Goal: Task Accomplishment & Management: Manage account settings

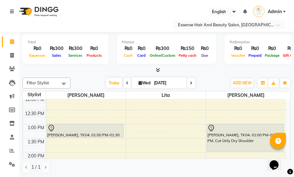
click at [50, 125] on icon at bounding box center [51, 128] width 8 height 8
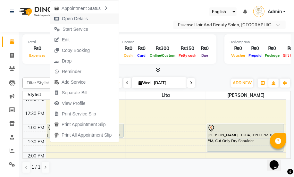
click at [69, 20] on span "Open Details" at bounding box center [75, 18] width 26 height 7
select select "7"
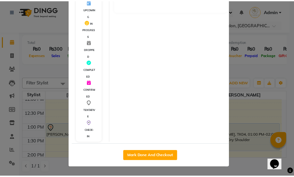
scroll to position [141, 0]
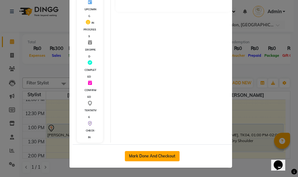
click at [152, 154] on button "Mark Done And Checkout" at bounding box center [152, 156] width 55 height 10
select select "service"
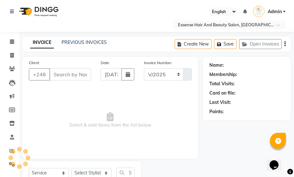
select select "8408"
type input "0365"
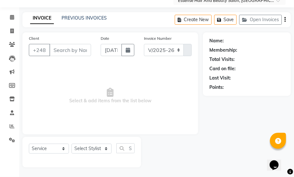
type input "2710888"
select select "83635"
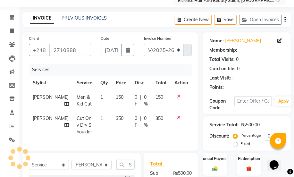
scroll to position [117, 0]
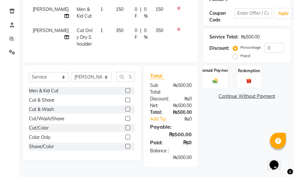
click at [214, 78] on img at bounding box center [215, 81] width 9 height 6
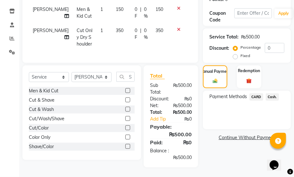
click at [272, 93] on span "Cash." at bounding box center [272, 96] width 13 height 7
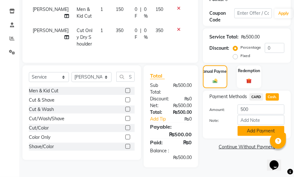
click at [256, 127] on button "Add Payment" at bounding box center [260, 131] width 47 height 10
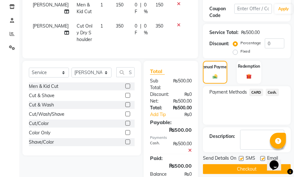
scroll to position [144, 0]
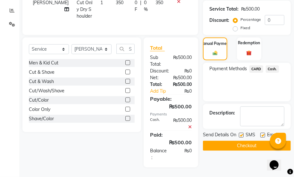
click at [242, 141] on button "Checkout" at bounding box center [247, 146] width 88 height 10
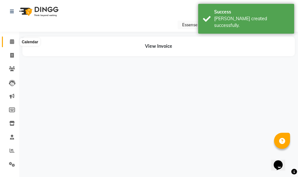
click at [11, 41] on icon at bounding box center [12, 41] width 4 height 5
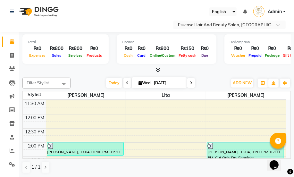
scroll to position [87, 0]
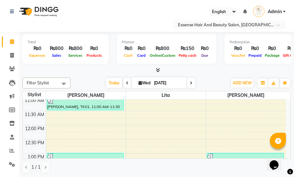
click at [211, 154] on img at bounding box center [210, 156] width 6 height 6
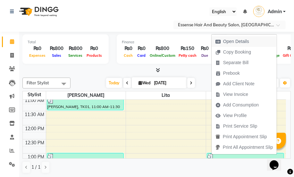
click at [225, 42] on span "Open Details" at bounding box center [236, 41] width 26 height 7
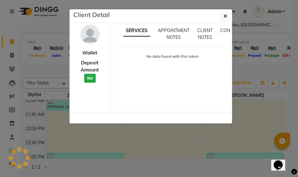
select select "3"
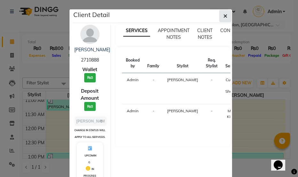
click at [224, 16] on icon "button" at bounding box center [226, 15] width 4 height 5
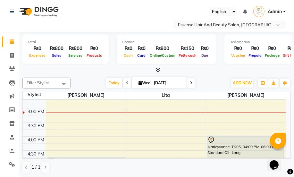
scroll to position [175, 0]
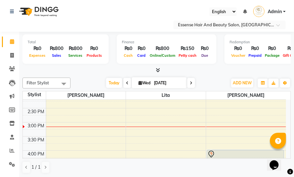
click at [213, 134] on div "8:00 AM 8:30 AM 9:00 AM 9:30 AM 10:00 AM 10:30 AM 11:00 AM 11:30 AM 12:00 PM 12…" at bounding box center [154, 108] width 263 height 366
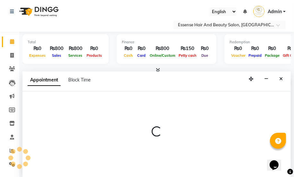
scroll to position [0, 0]
select select "83635"
select select "tentative"
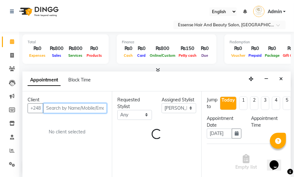
select select "915"
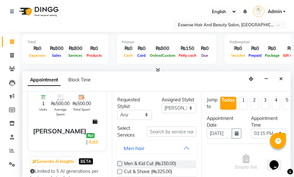
scroll to position [58, 0]
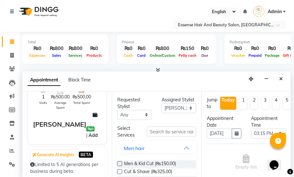
type input "2710888"
click at [92, 131] on link "Add" at bounding box center [92, 135] width 11 height 8
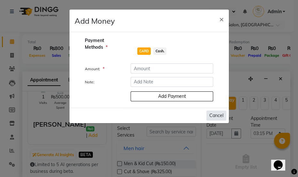
click at [218, 116] on button "Cancel" at bounding box center [217, 116] width 20 height 10
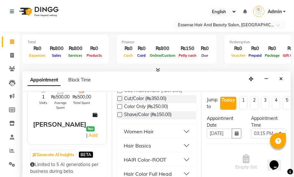
scroll to position [87, 0]
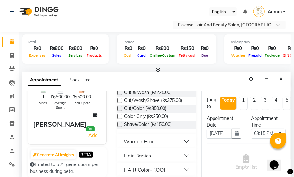
click at [138, 141] on div "Women Hair" at bounding box center [139, 141] width 30 height 8
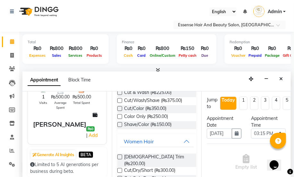
click at [122, 167] on div "Cut/Dry/Short (₨300.00)" at bounding box center [156, 171] width 79 height 8
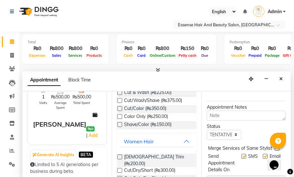
scroll to position [99, 0]
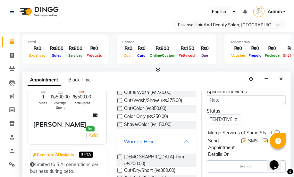
click at [122, 168] on label at bounding box center [119, 170] width 5 height 5
click at [121, 169] on input "checkbox" at bounding box center [119, 171] width 4 height 4
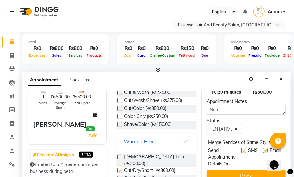
scroll to position [120, 0]
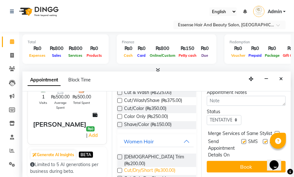
checkbox input "false"
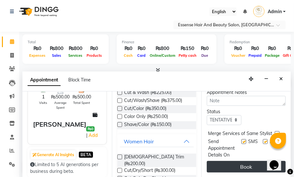
click at [228, 163] on button "Book" at bounding box center [246, 167] width 79 height 12
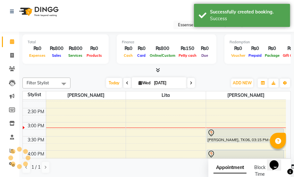
scroll to position [0, 0]
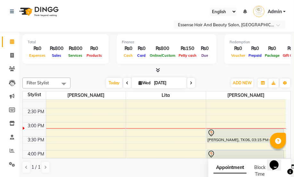
click at [191, 85] on span at bounding box center [191, 83] width 8 height 10
type input "[DATE]"
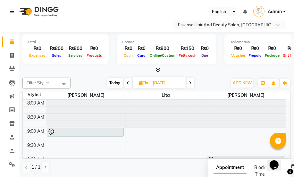
scroll to position [29, 0]
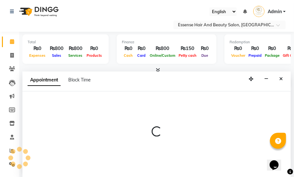
scroll to position [0, 0]
select select "81254"
select select "555"
select select "tentative"
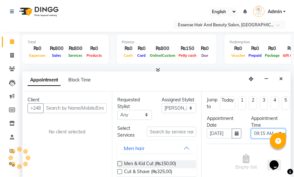
click at [276, 132] on select "Select 09:00 AM 09:15 AM 09:30 AM 09:45 AM 10:00 AM 10:15 AM 10:30 AM 10:45 AM …" at bounding box center [268, 134] width 35 height 10
select select "585"
click at [251, 129] on select "Select 09:00 AM 09:15 AM 09:30 AM 09:45 AM 10:00 AM 10:15 AM 10:30 AM 10:45 AM …" at bounding box center [268, 134] width 35 height 10
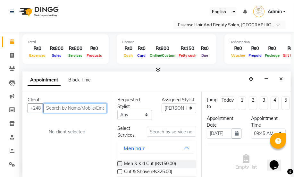
click at [46, 107] on input "text" at bounding box center [74, 108] width 63 height 10
type input "2520827"
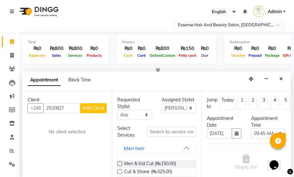
click at [97, 109] on span "Add Client" at bounding box center [93, 108] width 21 height 6
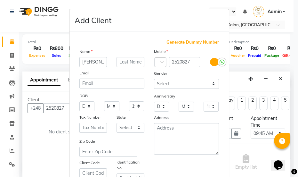
type input "[PERSON_NAME]"
click at [210, 84] on select "Select [DEMOGRAPHIC_DATA] [DEMOGRAPHIC_DATA] Other Prefer Not To Say" at bounding box center [186, 84] width 65 height 10
select select "[DEMOGRAPHIC_DATA]"
click at [154, 79] on select "Select [DEMOGRAPHIC_DATA] [DEMOGRAPHIC_DATA] Other Prefer Not To Say" at bounding box center [186, 84] width 65 height 10
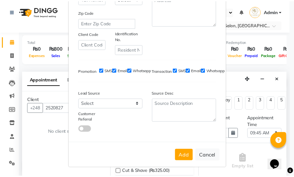
scroll to position [130, 0]
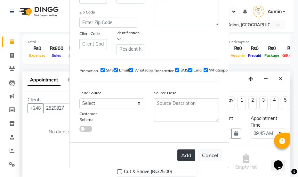
click at [182, 155] on button "Add" at bounding box center [187, 155] width 18 height 12
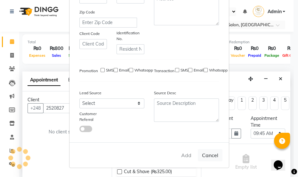
select select
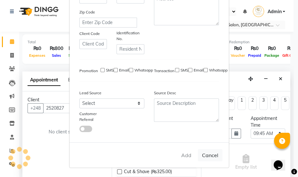
select select
checkbox input "false"
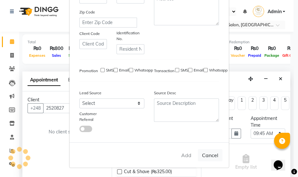
checkbox input "false"
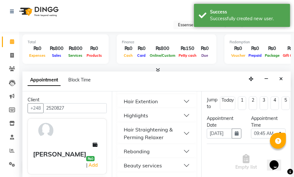
scroll to position [262, 0]
click at [166, 164] on button "Beauty services" at bounding box center [157, 165] width 74 height 12
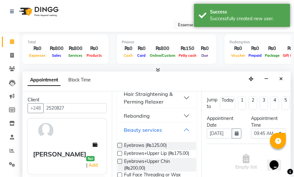
scroll to position [320, 0]
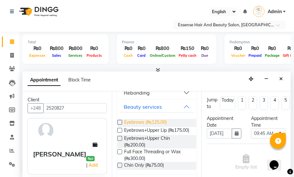
click at [140, 124] on span "Eyebrows (₨125.00)" at bounding box center [145, 123] width 43 height 8
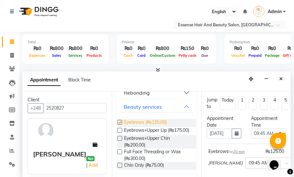
checkbox input "false"
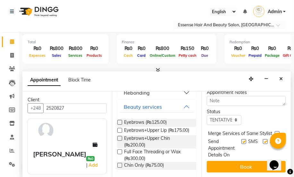
scroll to position [119, 0]
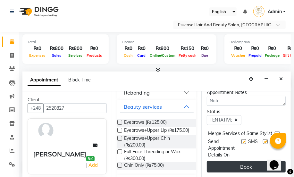
click at [241, 161] on button "Book" at bounding box center [246, 167] width 79 height 12
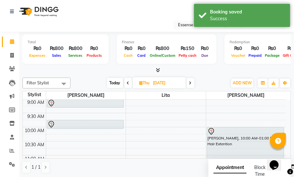
click at [189, 83] on span at bounding box center [191, 83] width 8 height 10
type input "[DATE]"
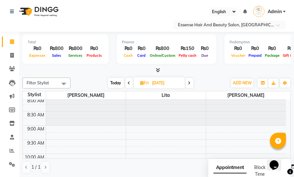
scroll to position [0, 0]
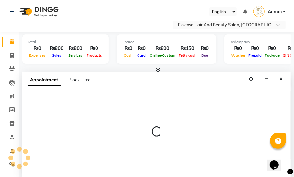
select select "81254"
select select "540"
select select "tentative"
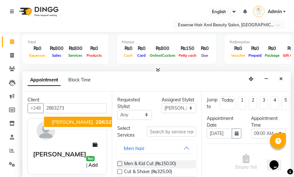
type input "2863273"
click at [96, 161] on link "Add" at bounding box center [92, 165] width 11 height 8
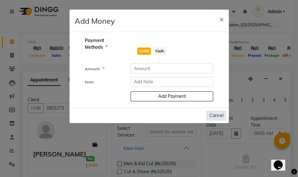
click at [216, 115] on button "Cancel" at bounding box center [217, 116] width 20 height 10
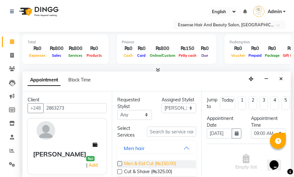
click at [156, 163] on span "Men & Kid Cut (₨150.00)" at bounding box center [150, 164] width 52 height 8
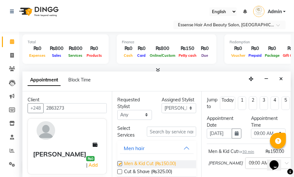
checkbox input "false"
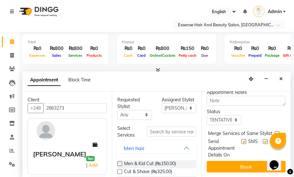
scroll to position [119, 0]
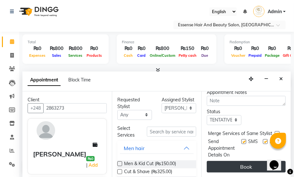
click at [240, 162] on button "Book" at bounding box center [246, 167] width 79 height 12
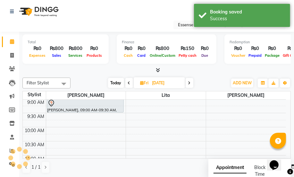
scroll to position [87, 0]
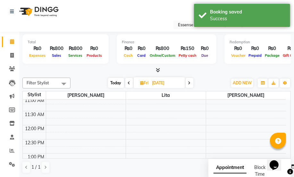
select select "81254"
select select "tentative"
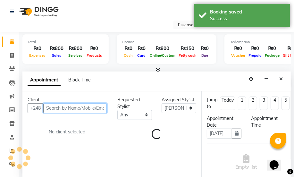
scroll to position [0, 0]
select select "780"
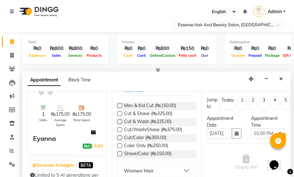
scroll to position [87, 0]
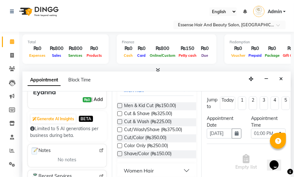
type input "2888911"
click at [95, 100] on link "Add" at bounding box center [98, 99] width 11 height 8
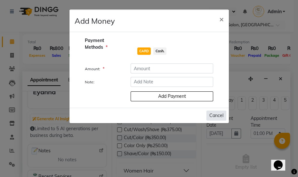
click at [214, 115] on button "Cancel" at bounding box center [217, 116] width 20 height 10
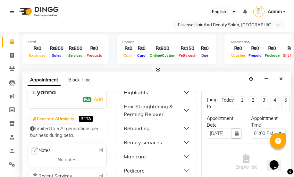
scroll to position [320, 0]
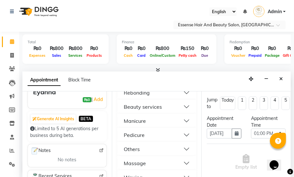
click at [180, 106] on button "Beauty services" at bounding box center [157, 107] width 74 height 12
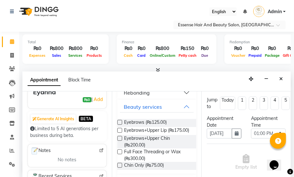
click at [119, 129] on label at bounding box center [119, 130] width 5 height 5
click at [119, 129] on input "checkbox" at bounding box center [119, 131] width 4 height 4
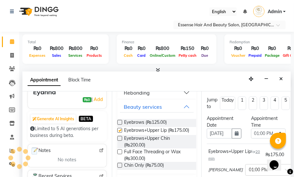
checkbox input "false"
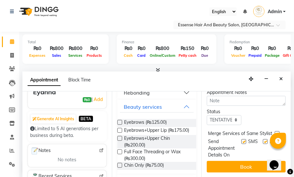
scroll to position [126, 0]
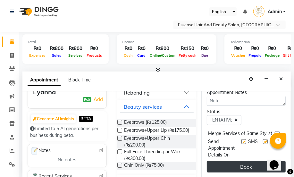
click at [240, 161] on button "Book" at bounding box center [246, 167] width 79 height 12
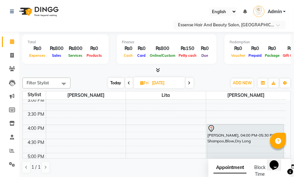
scroll to position [204, 0]
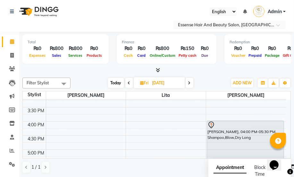
click at [115, 84] on span "Today" at bounding box center [116, 83] width 16 height 10
type input "[DATE]"
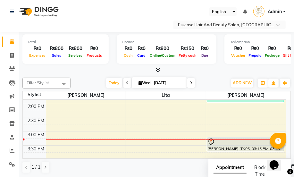
scroll to position [168, 0]
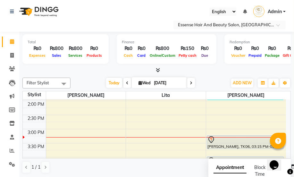
click at [211, 139] on icon at bounding box center [211, 140] width 8 height 8
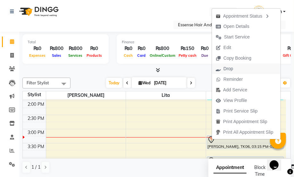
click at [228, 70] on span "Drop" at bounding box center [228, 68] width 10 height 7
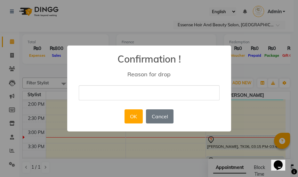
type input "nil"
click at [133, 116] on button "OK" at bounding box center [134, 116] width 18 height 14
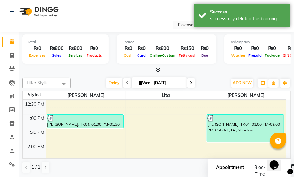
scroll to position [139, 0]
